Goal: Task Accomplishment & Management: Complete application form

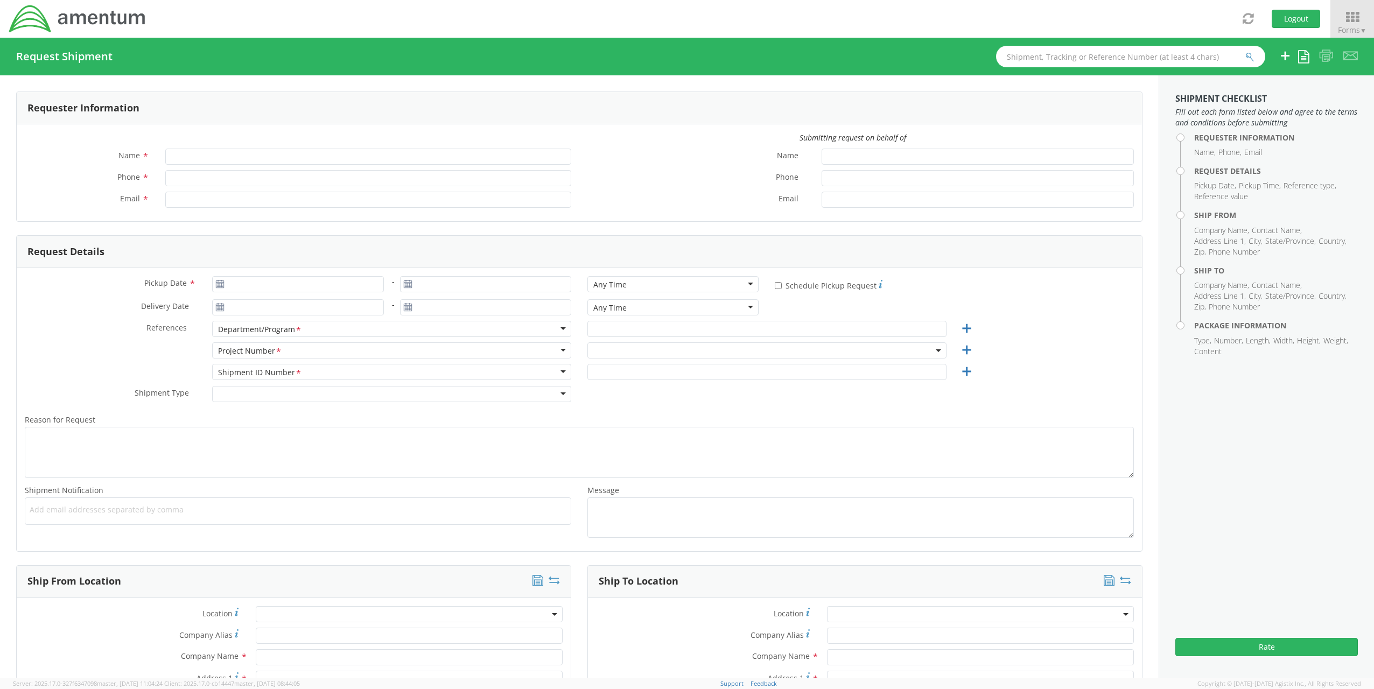
type input "[PERSON_NAME]"
type input "[PHONE_NUMBER]"
type input "[EMAIL_ADDRESS][PERSON_NAME][DOMAIN_NAME]"
click at [317, 292] on div "Pickup Date *" at bounding box center [204, 287] width 375 height 22
type input "[DATE]"
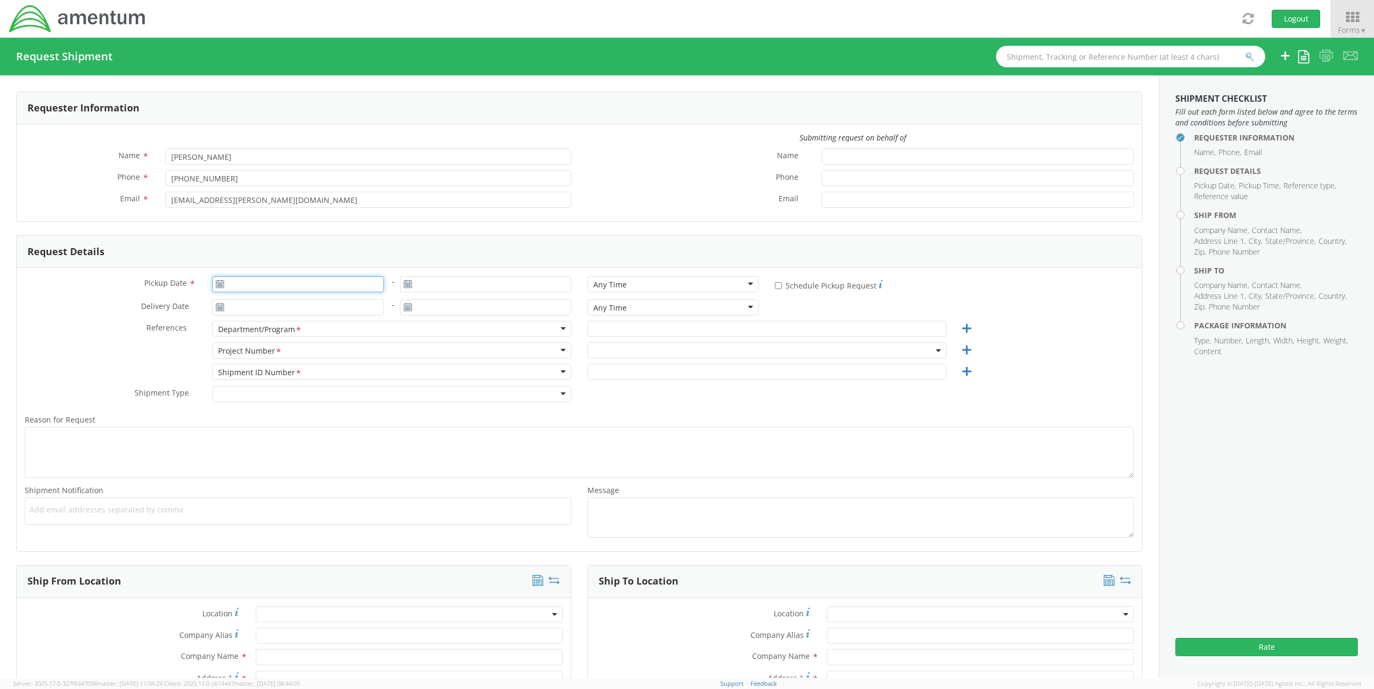
type input "[DATE]"
click at [317, 283] on input "[DATE]" at bounding box center [297, 284] width 171 height 16
click at [328, 382] on td "22" at bounding box center [326, 385] width 18 height 16
type input "[DATE]"
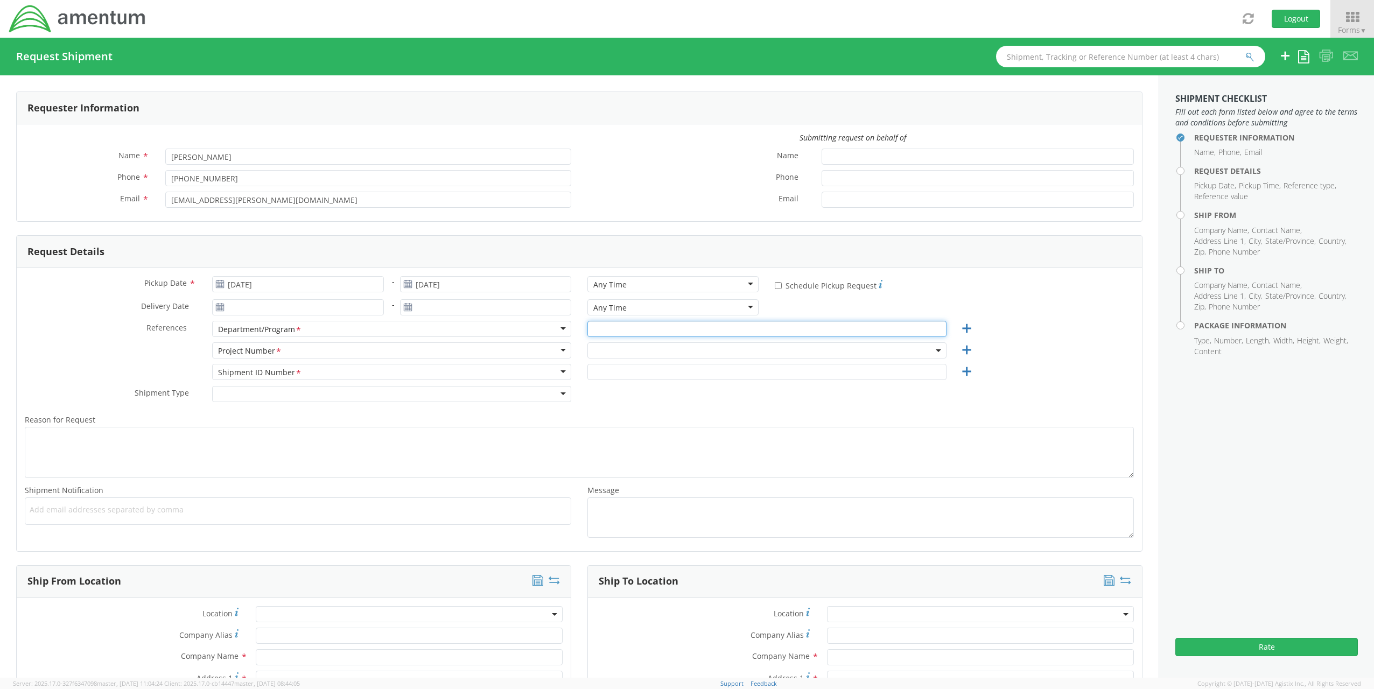
click at [613, 331] on input "text" at bounding box center [767, 329] width 359 height 16
type input "TM&C"
type input "[PERSON_NAME]"
type input "[PHONE_NUMBER]"
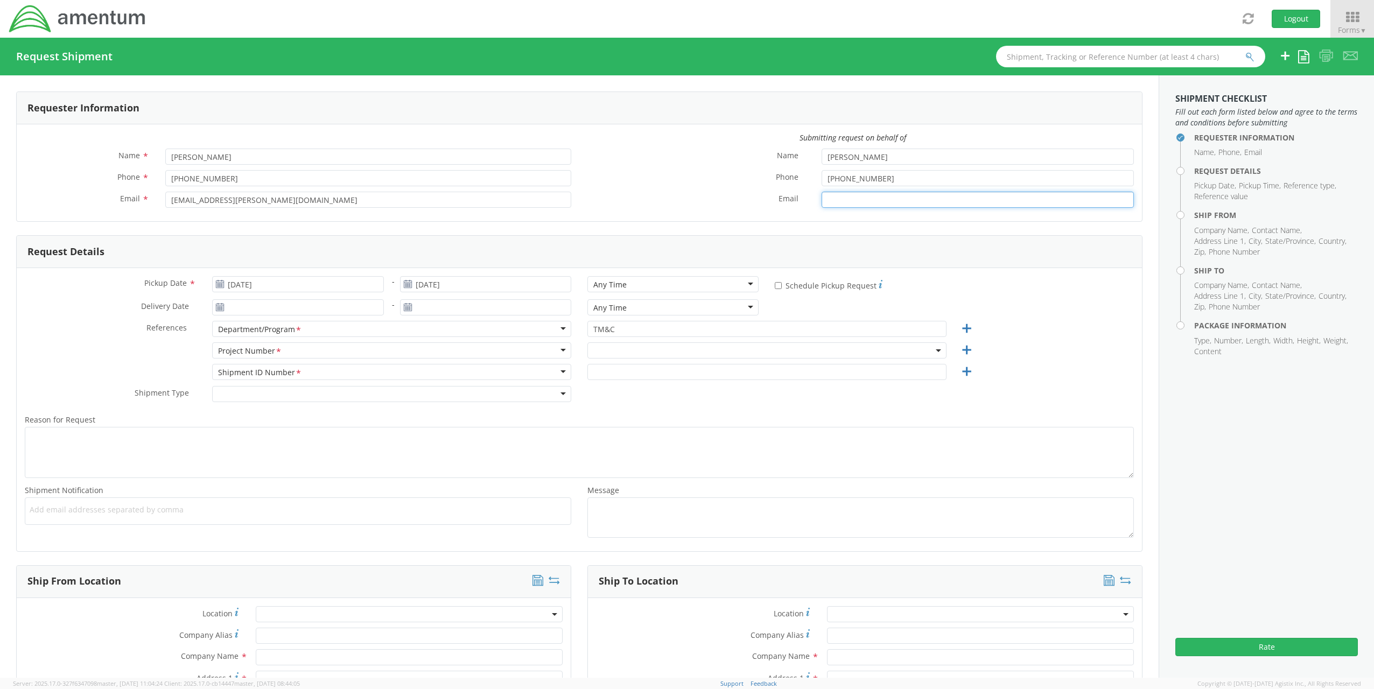
type input "[EMAIL_ADDRESS][DOMAIN_NAME]"
type input "[DATE]"
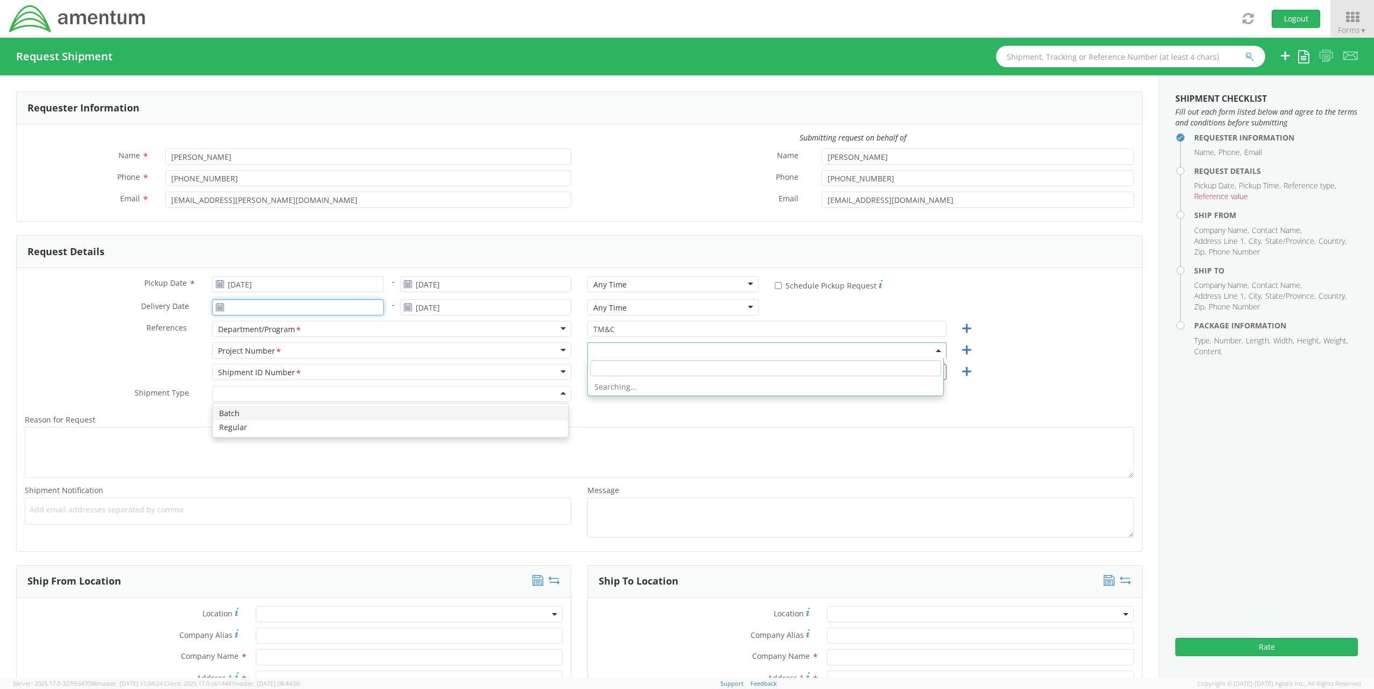
type input "[DATE]"
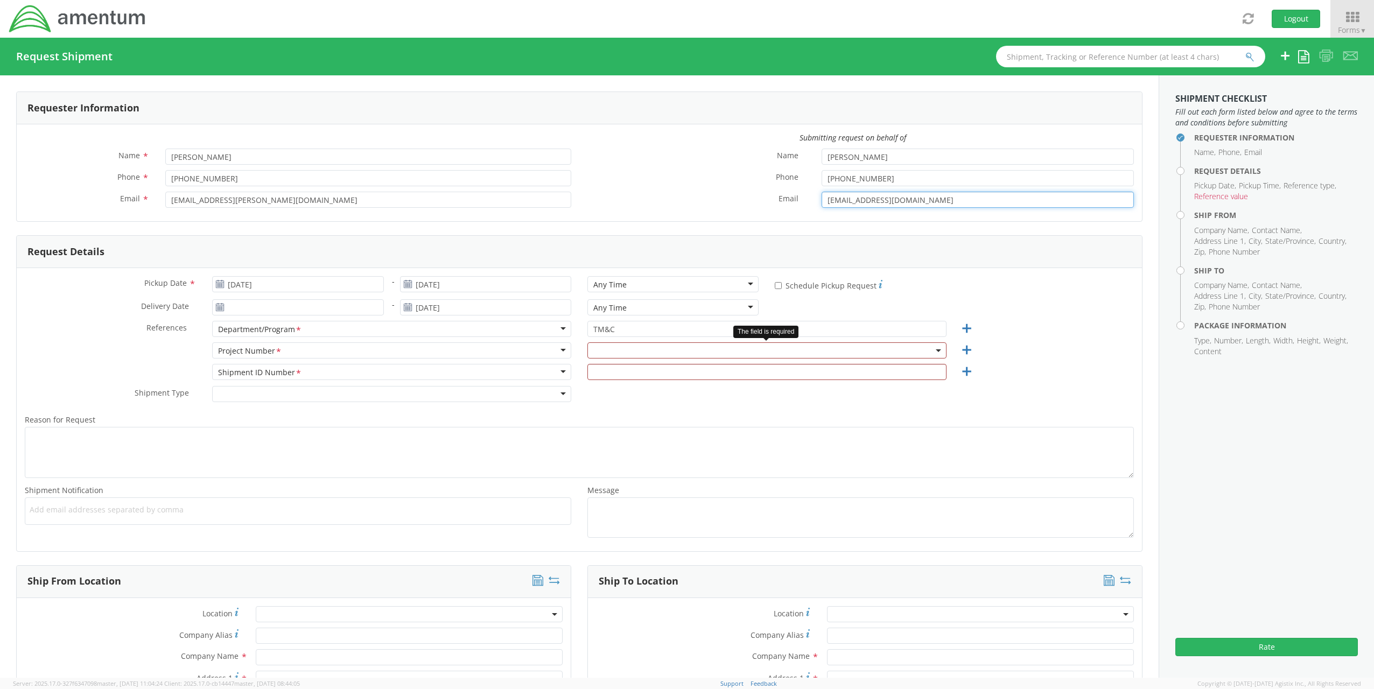
click at [870, 198] on input "[EMAIL_ADDRESS][DOMAIN_NAME]" at bounding box center [978, 200] width 312 height 16
type input "[EMAIL_ADDRESS][PERSON_NAME][DOMAIN_NAME]"
type input "[DATE]"
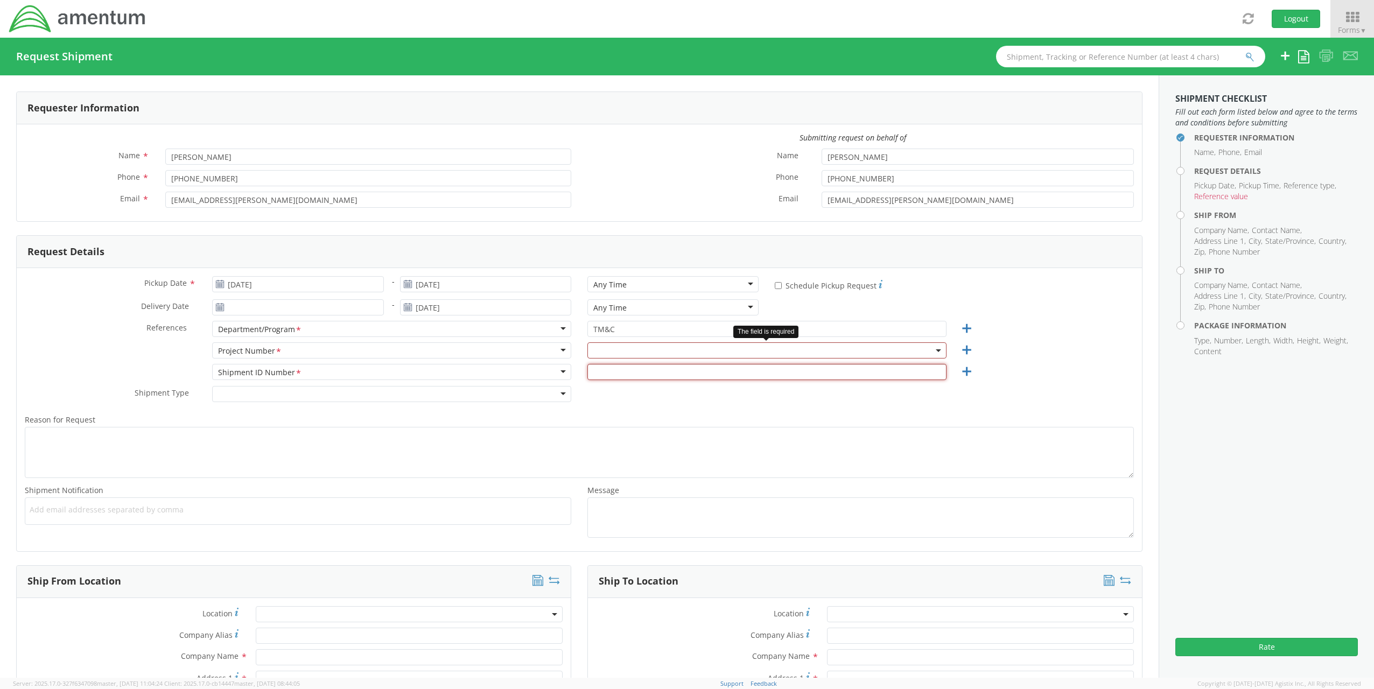
type input "TM&C"
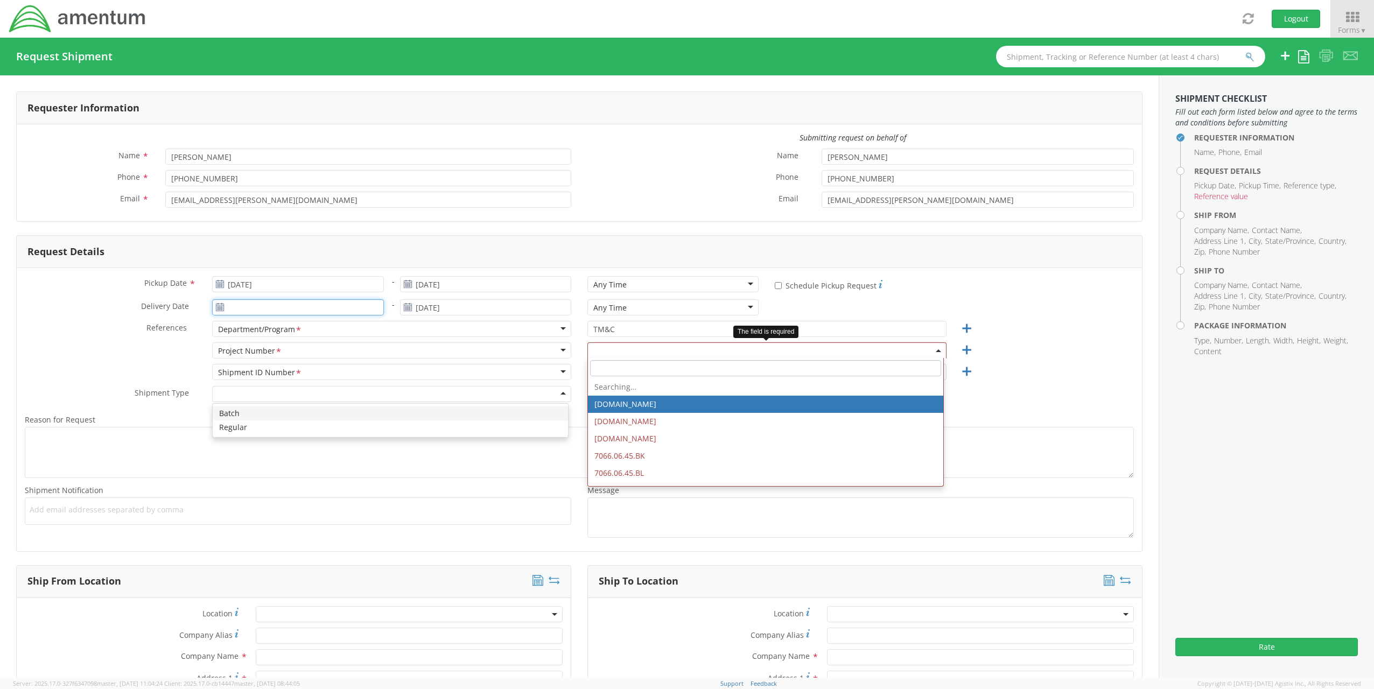
type input "[DATE]"
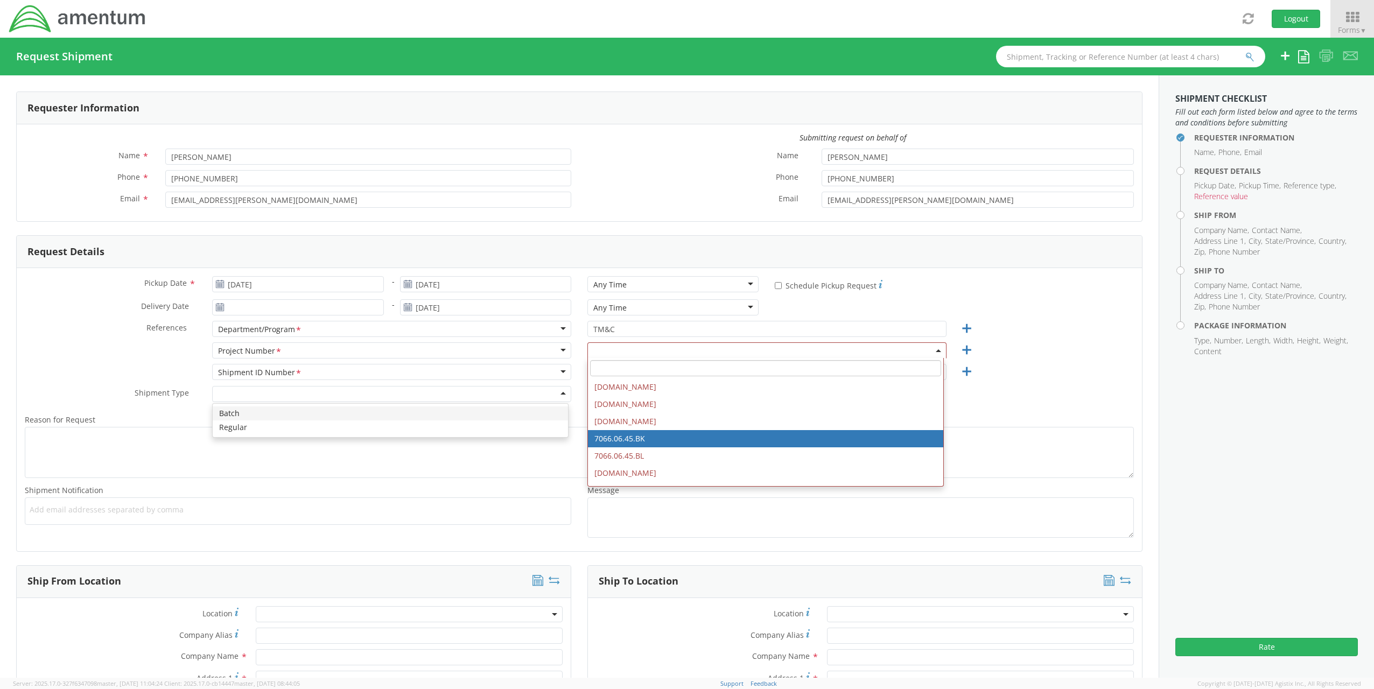
click at [1098, 409] on div "Reason for Request * Shipment Notification * Add email addresses separated by c…" at bounding box center [579, 476] width 1125 height 136
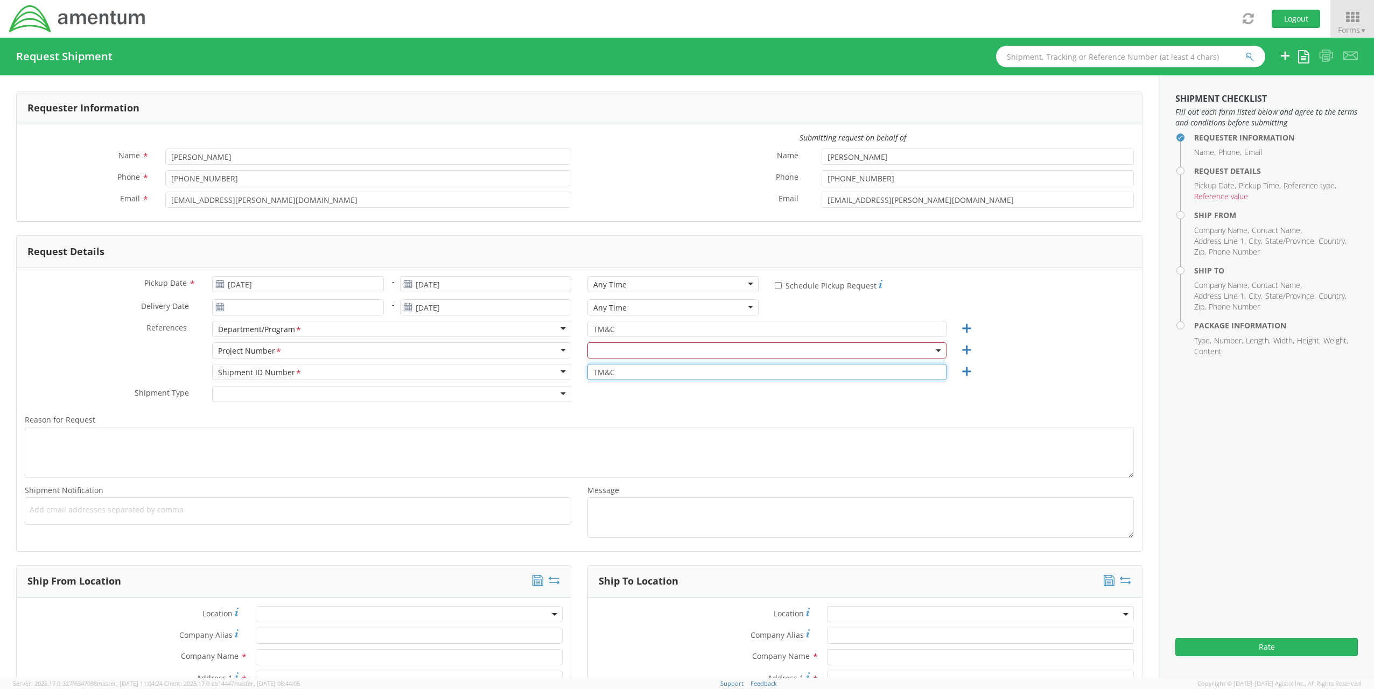
click at [615, 366] on input "TM&C" at bounding box center [767, 372] width 359 height 16
click at [615, 367] on input "TM&C" at bounding box center [767, 372] width 359 height 16
type input "1"
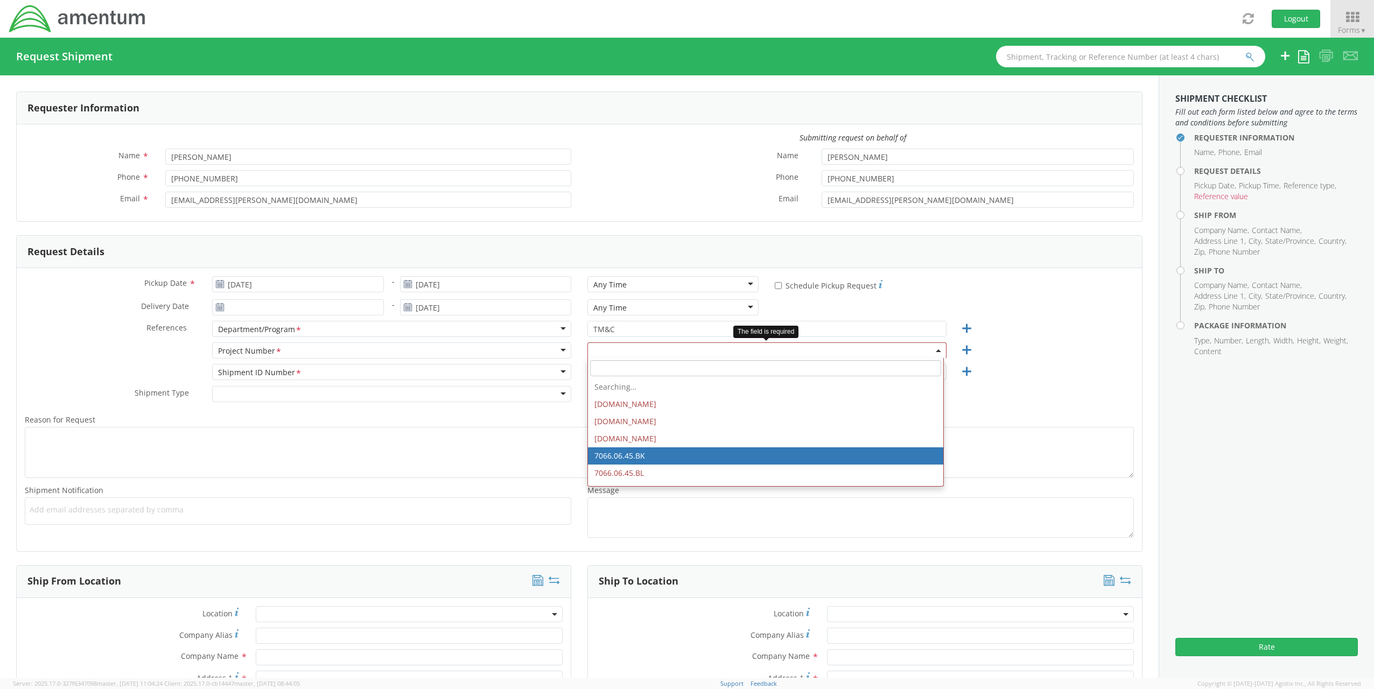
click at [618, 351] on span at bounding box center [767, 350] width 359 height 16
click at [618, 363] on input "search" at bounding box center [765, 368] width 351 height 16
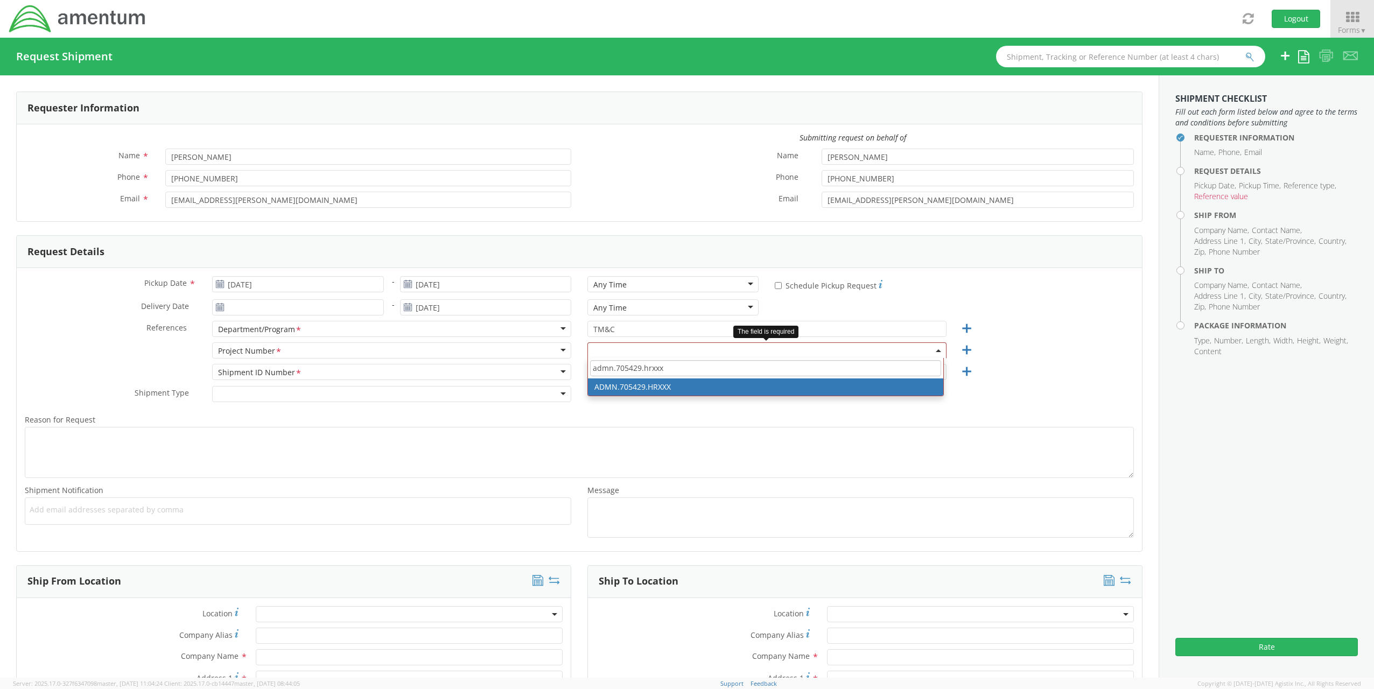
type input "admn.705429.hrxxx"
select select "ADMN.705429.HRXXX"
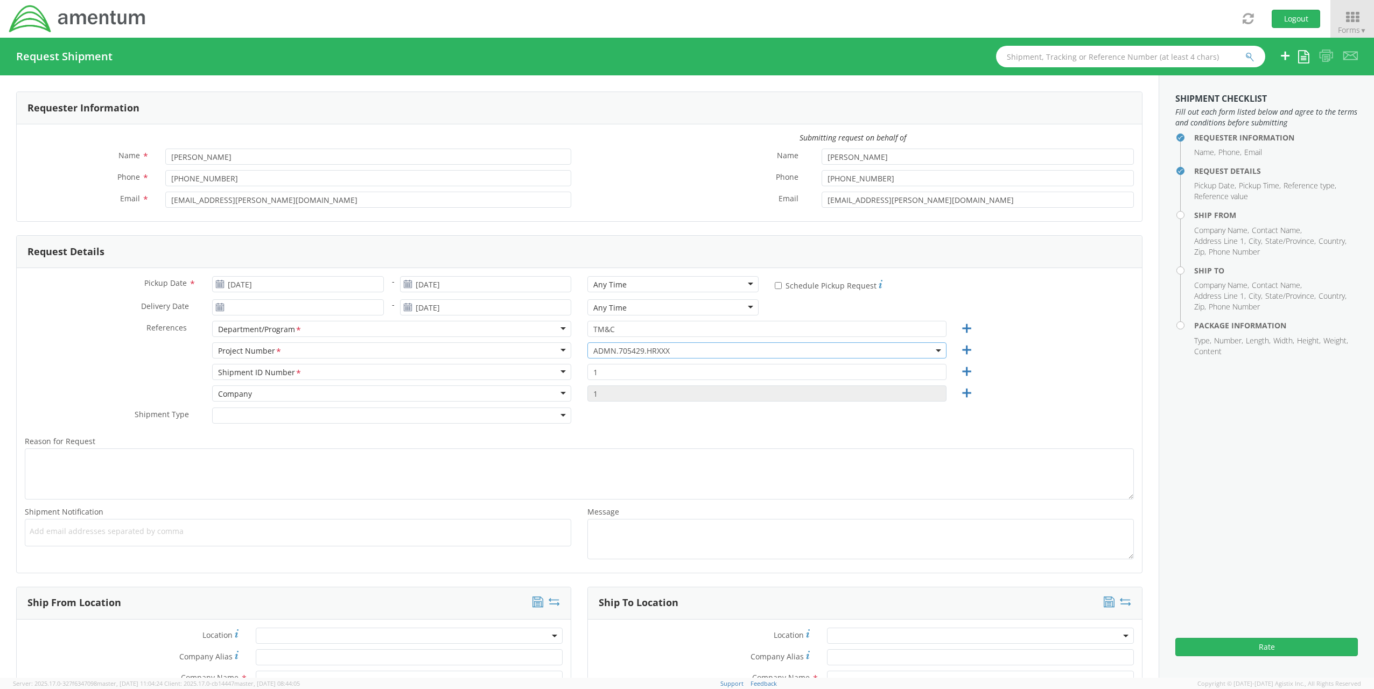
click at [533, 416] on div at bounding box center [391, 416] width 359 height 16
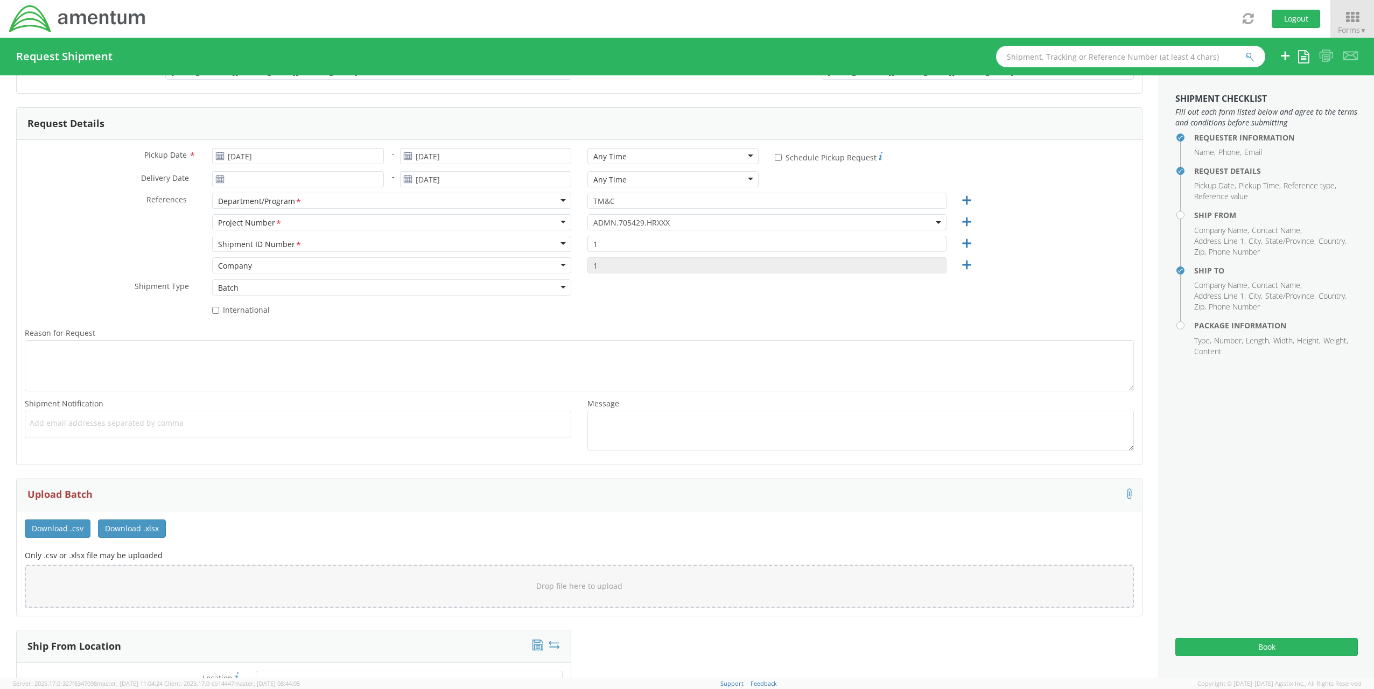
scroll to position [162, 0]
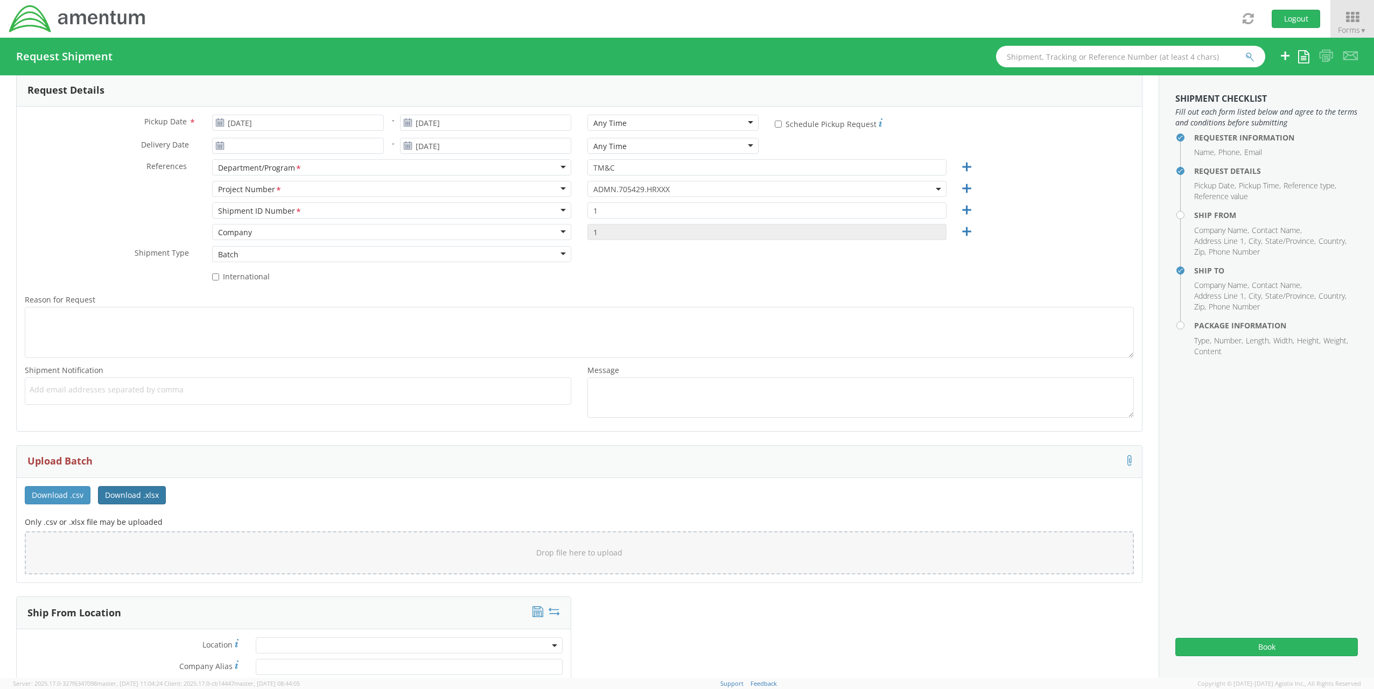
click at [146, 499] on button "Download .xlsx" at bounding box center [132, 495] width 68 height 18
click at [136, 556] on div "Drop file here to upload" at bounding box center [579, 553] width 1092 height 26
type input "C:\fakepath\S25 - Intern Shipping Labels (JETS II).xlsx"
